Goal: Task Accomplishment & Management: Manage account settings

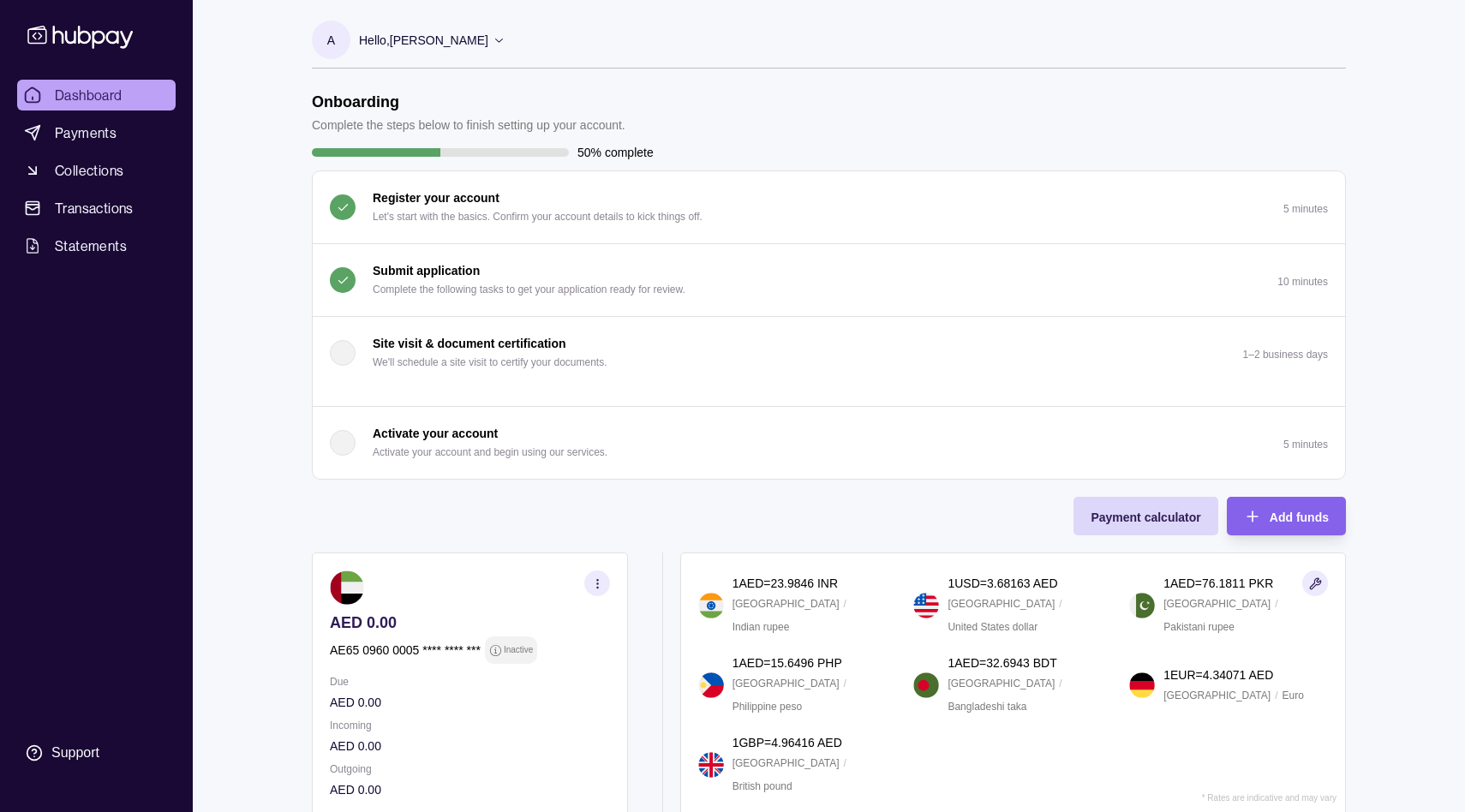
click at [350, 282] on section "button" at bounding box center [343, 280] width 25 height 25
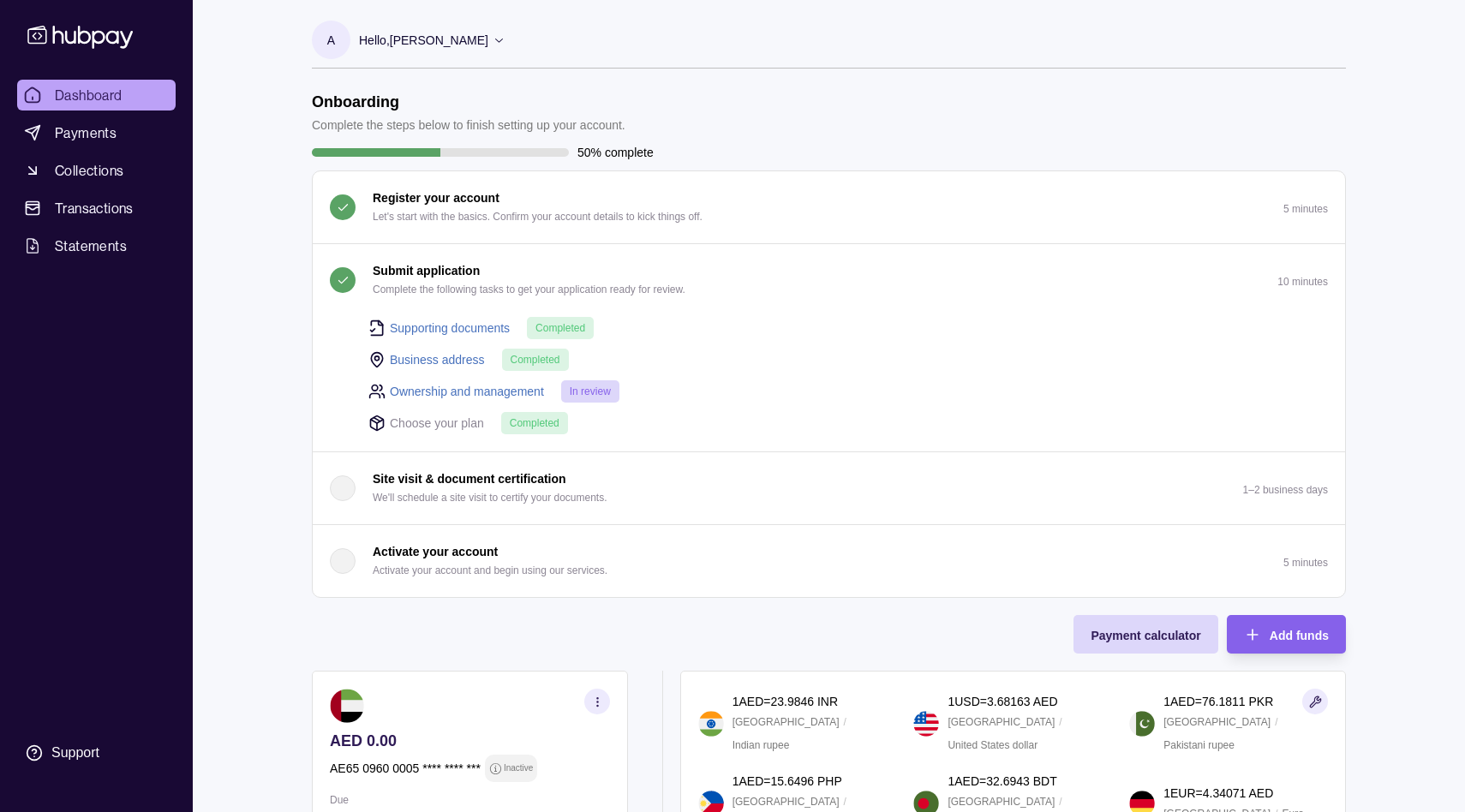
click at [306, 378] on section "Onboarding Complete the steps below to finish setting up your account. 50% comp…" at bounding box center [829, 615] width 1103 height 1045
